Goal: Task Accomplishment & Management: Manage account settings

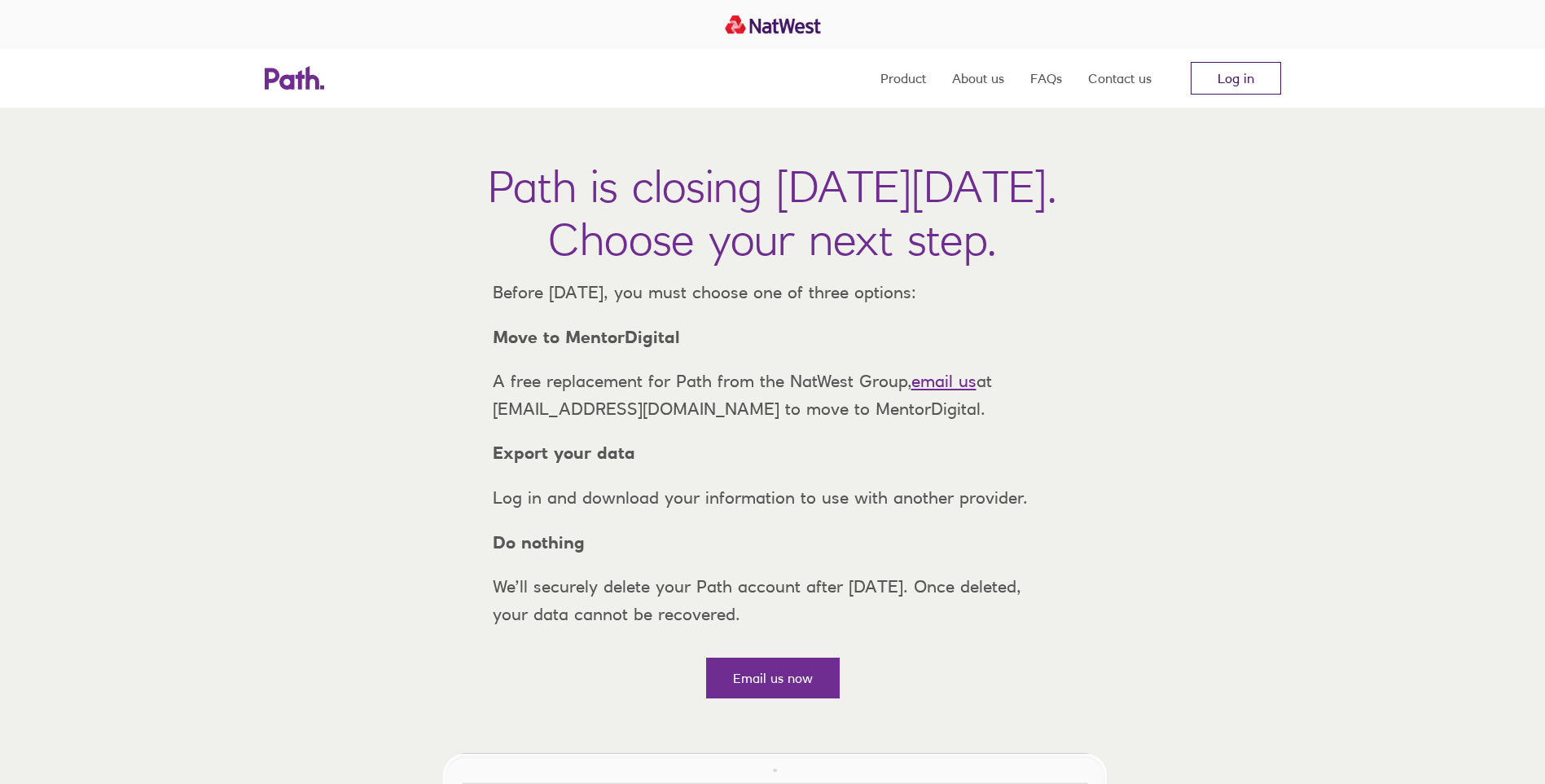
click at [1247, 85] on link "Log in" at bounding box center [1236, 78] width 91 height 33
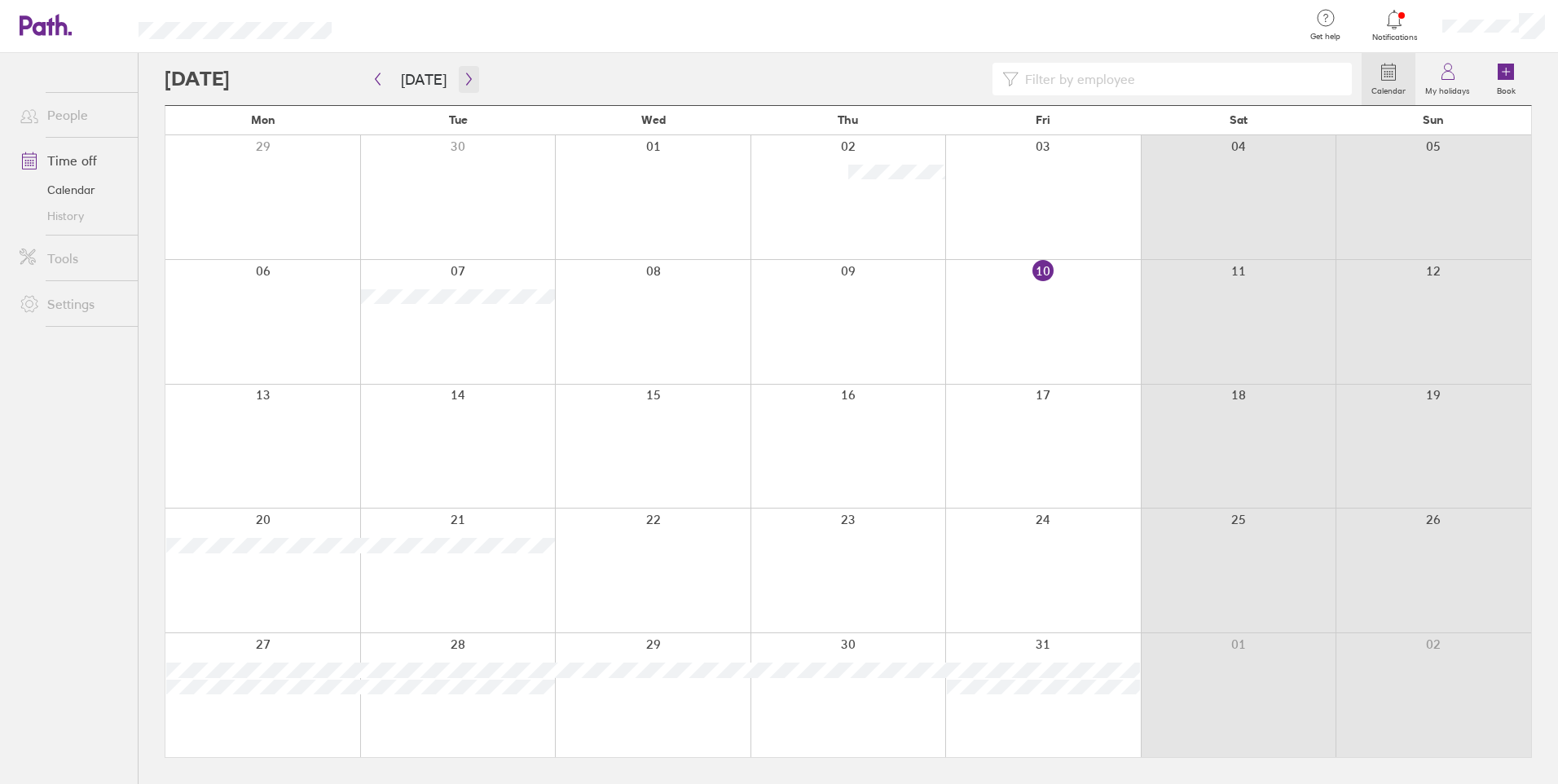
click at [466, 82] on icon "button" at bounding box center [468, 78] width 13 height 13
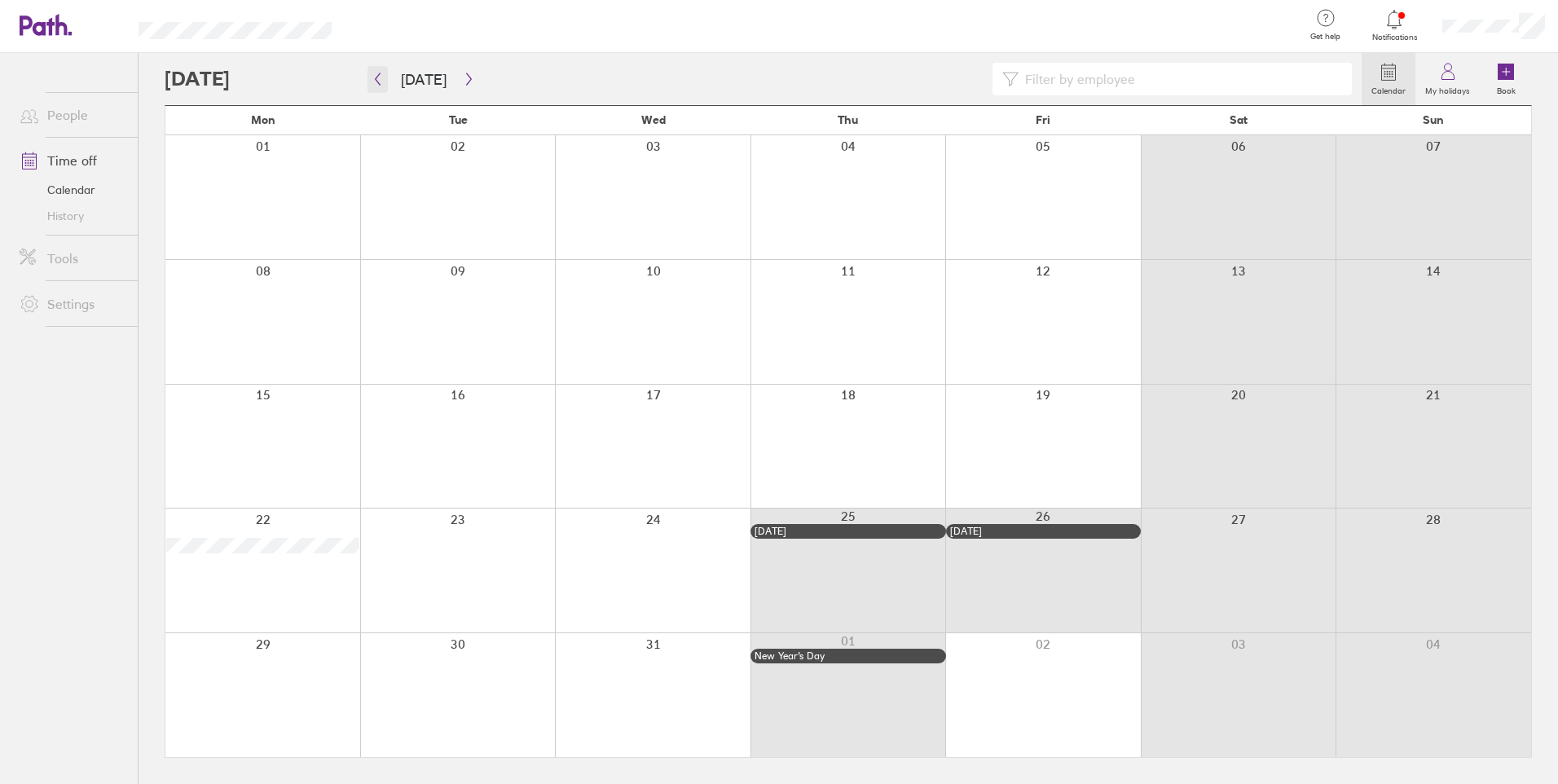
click at [381, 85] on icon "button" at bounding box center [378, 79] width 5 height 13
